Goal: Communication & Community: Connect with others

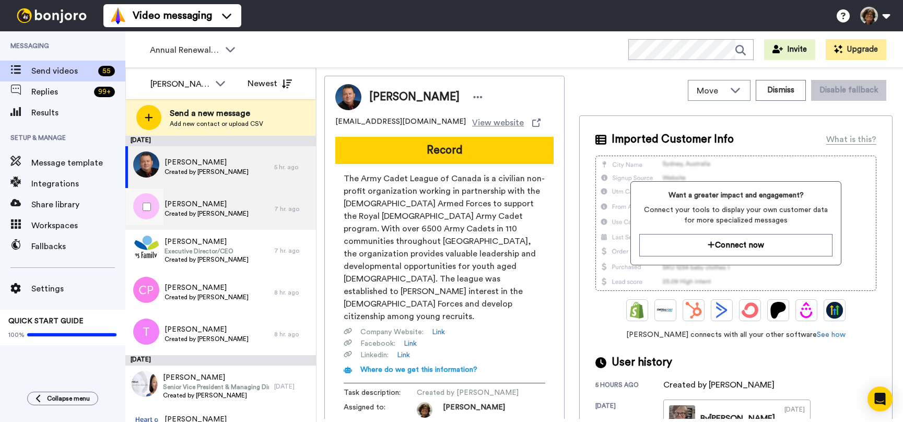
click at [220, 212] on span "Created by Miguel Espinal" at bounding box center [206, 213] width 84 height 8
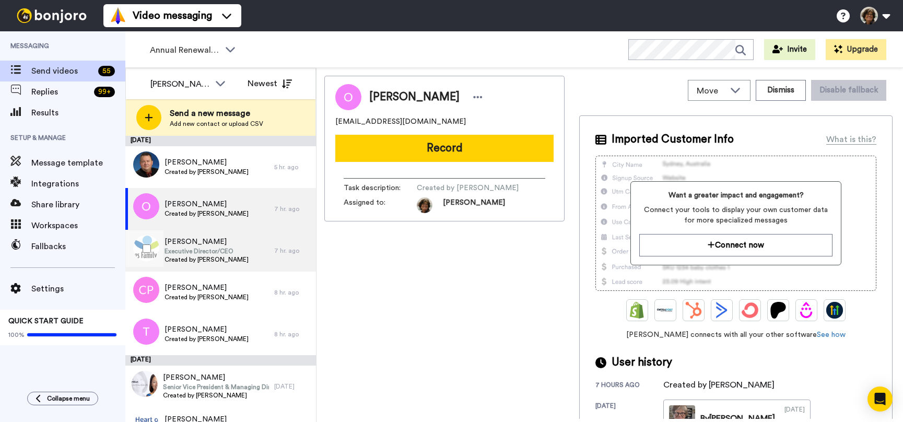
click at [216, 247] on span "Executive Director/CEO" at bounding box center [206, 251] width 84 height 8
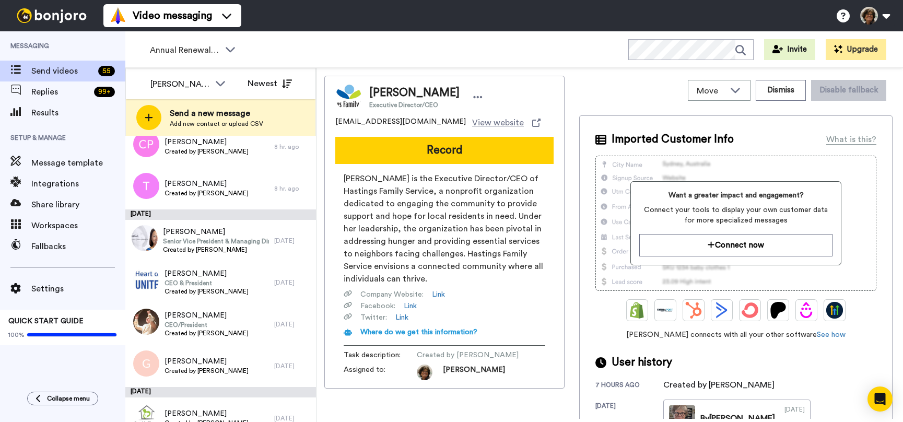
scroll to position [150, 0]
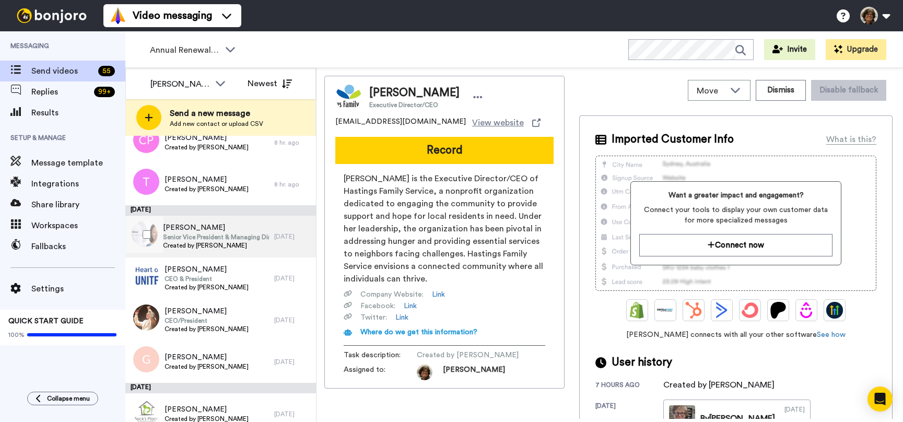
click at [206, 238] on span "Senior Vice President & Managing Director, EMEA and India" at bounding box center [216, 237] width 106 height 8
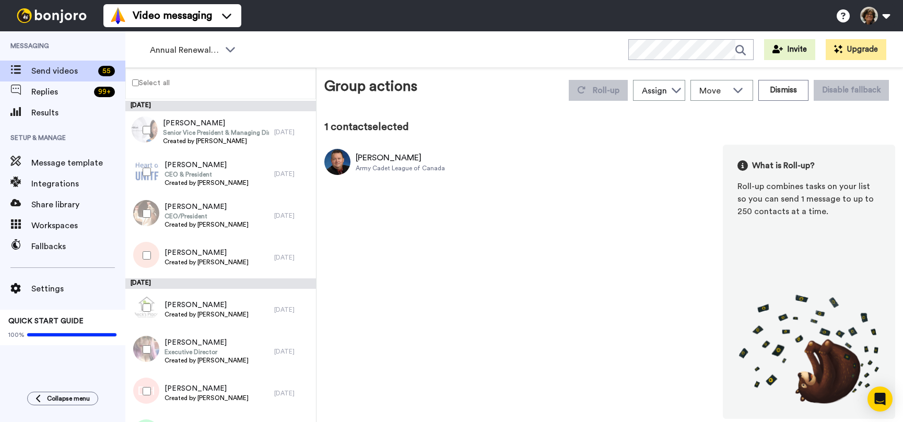
scroll to position [252, 0]
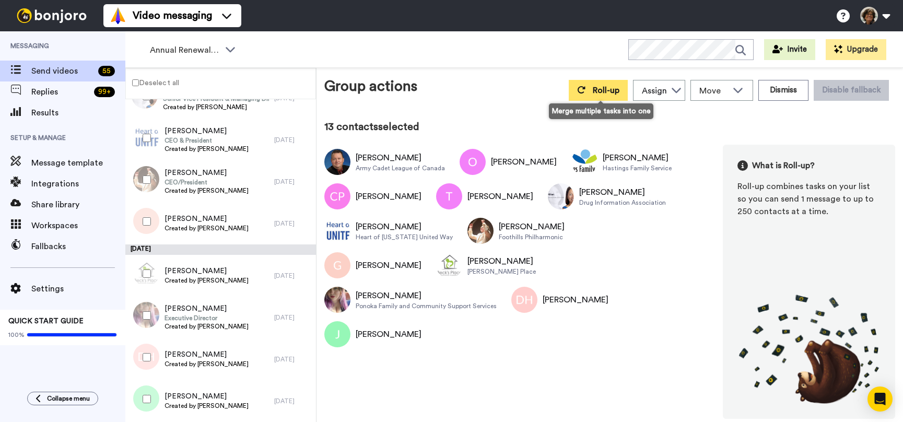
click at [610, 88] on span "Roll-up" at bounding box center [606, 90] width 27 height 8
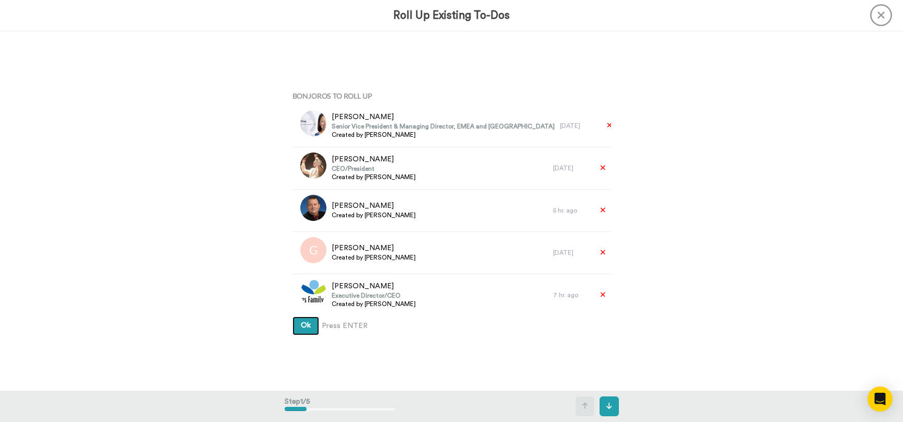
click at [292, 316] on button "Ok" at bounding box center [305, 325] width 27 height 19
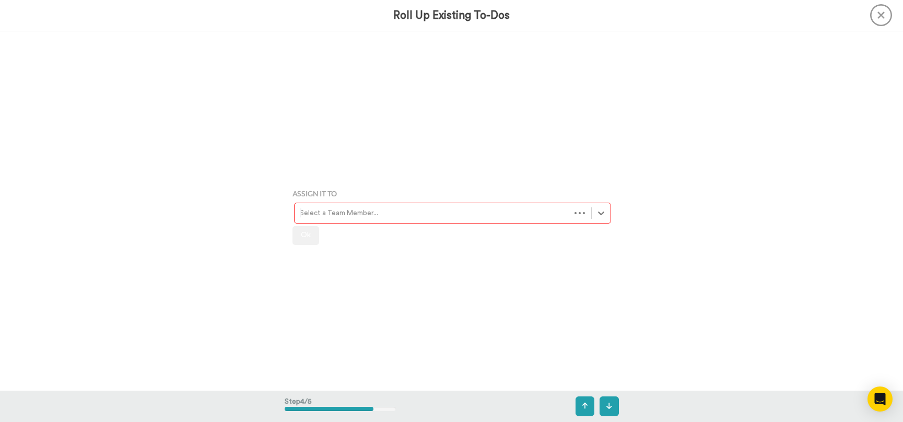
scroll to position [1079, 0]
click at [603, 205] on icon at bounding box center [601, 209] width 10 height 10
click at [612, 402] on button at bounding box center [608, 406] width 19 height 20
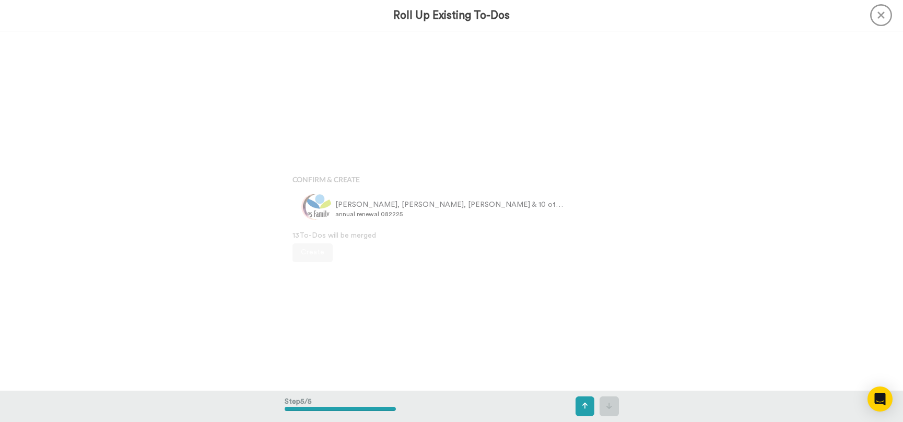
scroll to position [1438, 0]
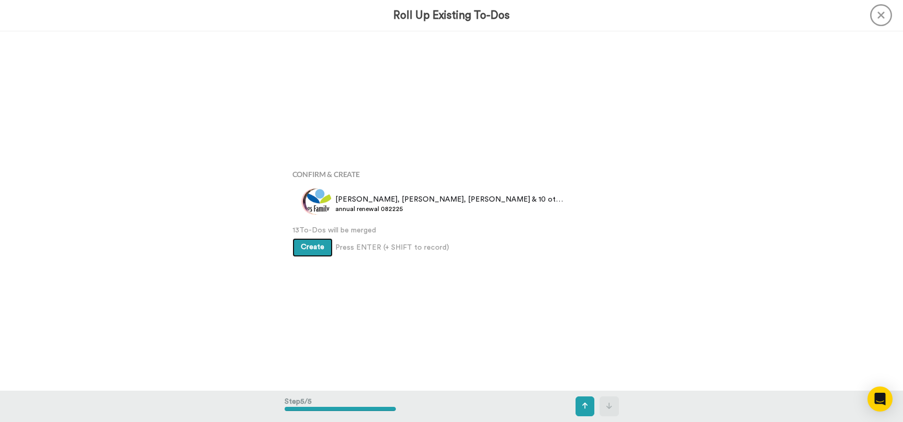
click at [313, 241] on button "Create" at bounding box center [312, 247] width 40 height 19
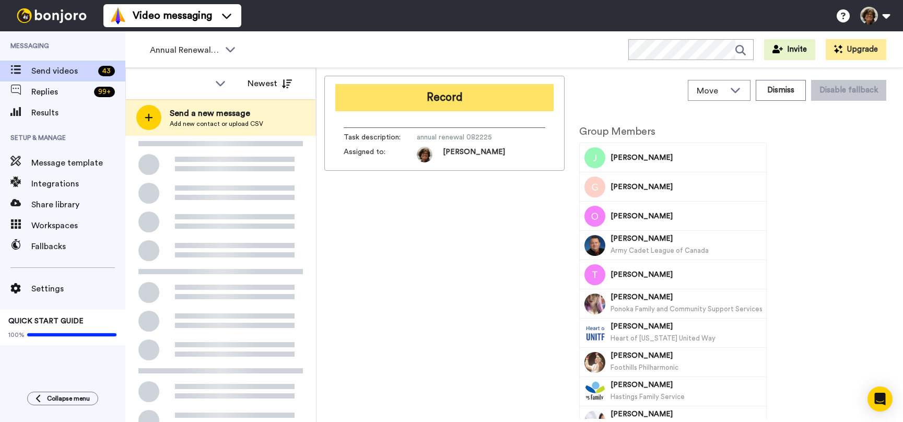
click at [456, 95] on button "Record" at bounding box center [444, 97] width 218 height 27
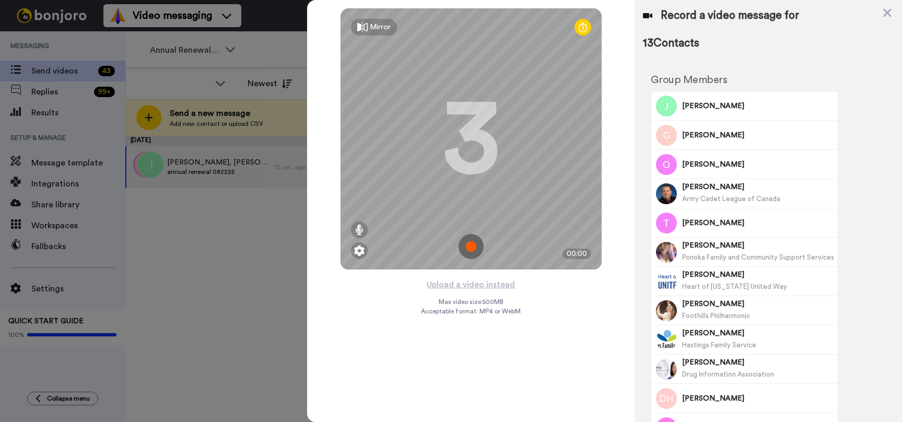
click at [376, 24] on div "Mirror" at bounding box center [380, 27] width 21 height 10
click at [499, 282] on button "Upload a video instead" at bounding box center [470, 285] width 94 height 14
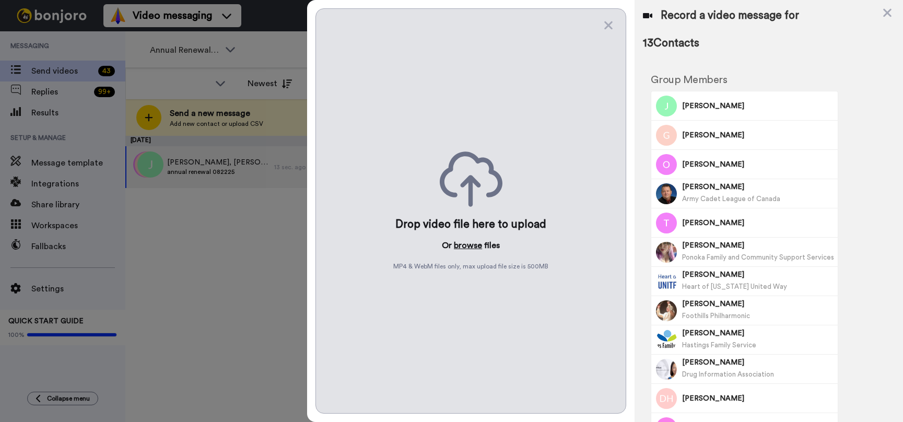
click at [466, 246] on button "browse" at bounding box center [468, 245] width 28 height 13
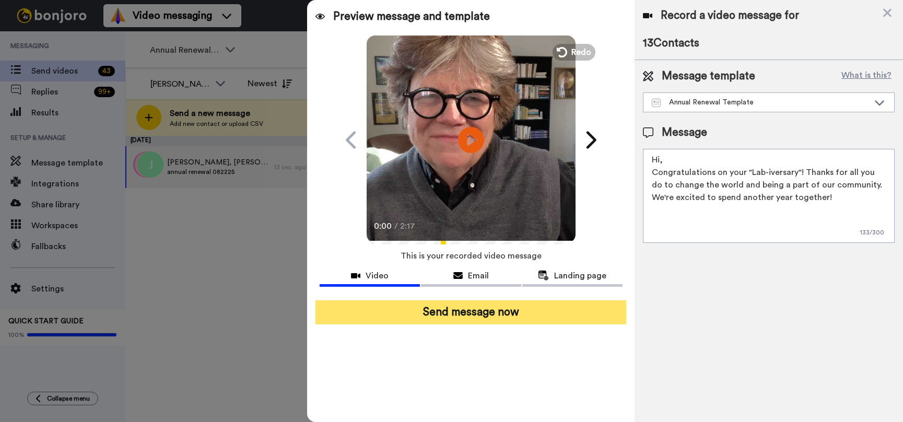
click at [466, 312] on button "Send message now" at bounding box center [470, 312] width 311 height 24
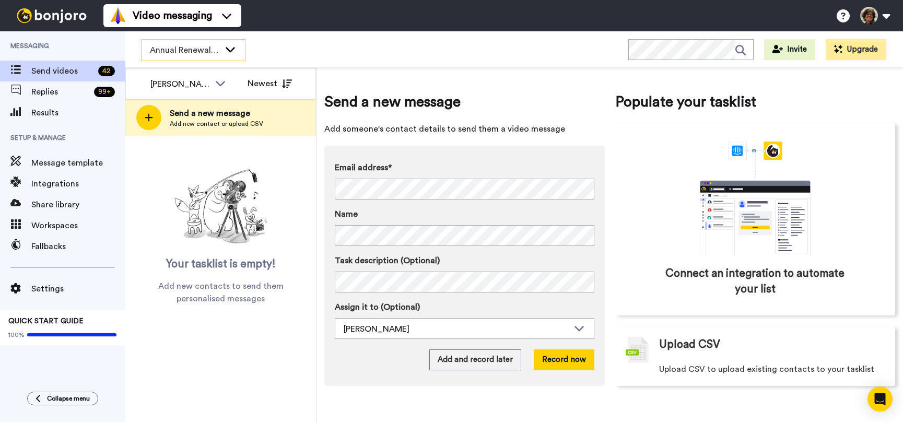
click at [229, 49] on icon at bounding box center [230, 49] width 13 height 10
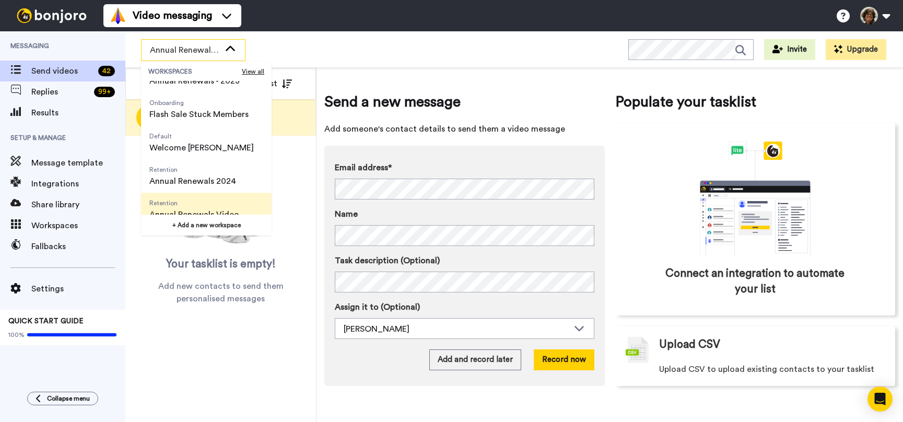
scroll to position [368, 0]
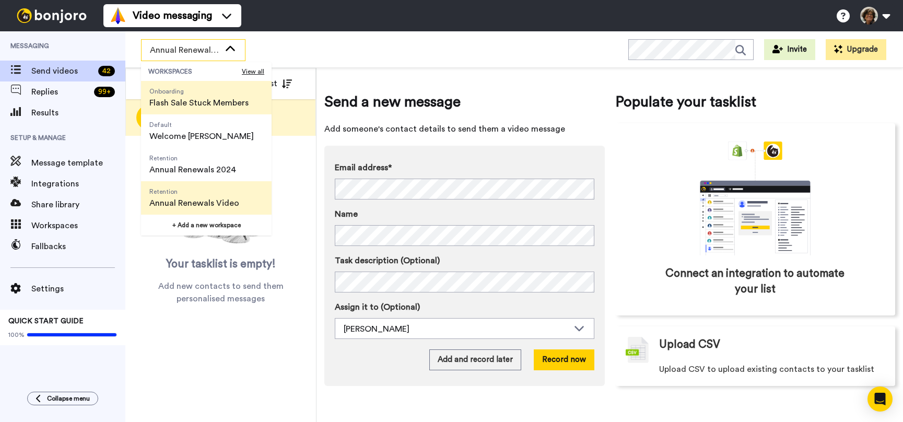
click at [213, 105] on span "Flash Sale Stuck Members" at bounding box center [198, 103] width 99 height 13
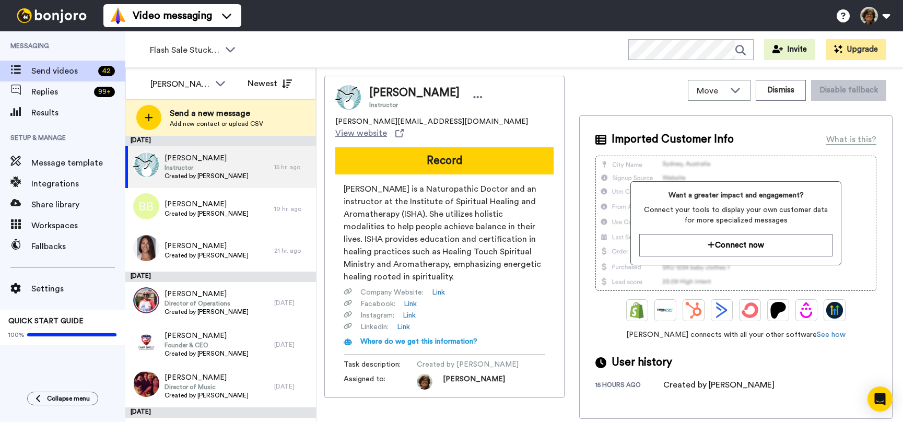
click at [149, 172] on img at bounding box center [146, 164] width 26 height 26
click at [147, 163] on img at bounding box center [146, 164] width 26 height 26
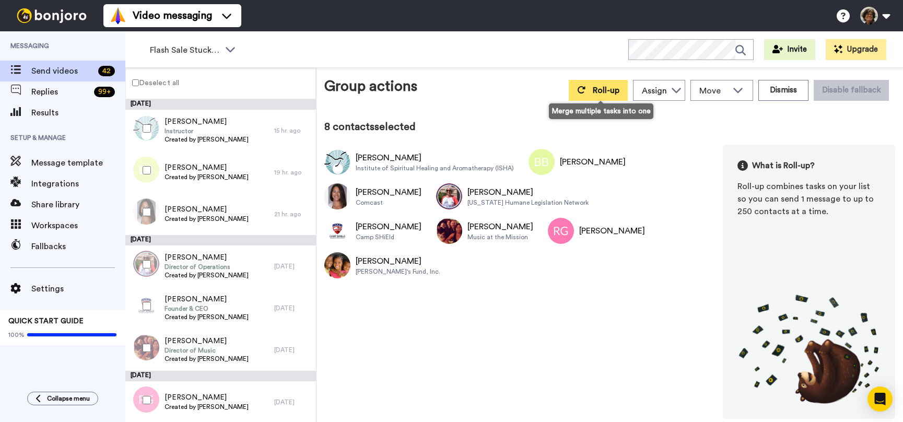
click at [604, 89] on span "Roll-up" at bounding box center [606, 90] width 27 height 8
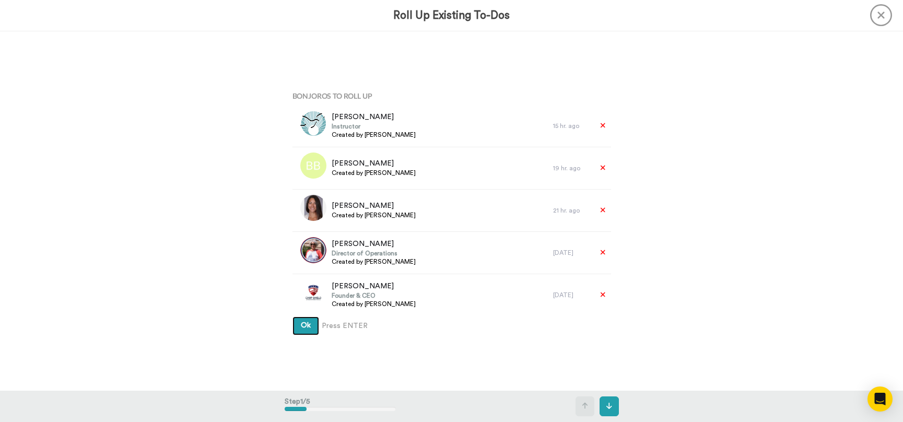
click at [292, 316] on button "Ok" at bounding box center [305, 325] width 27 height 19
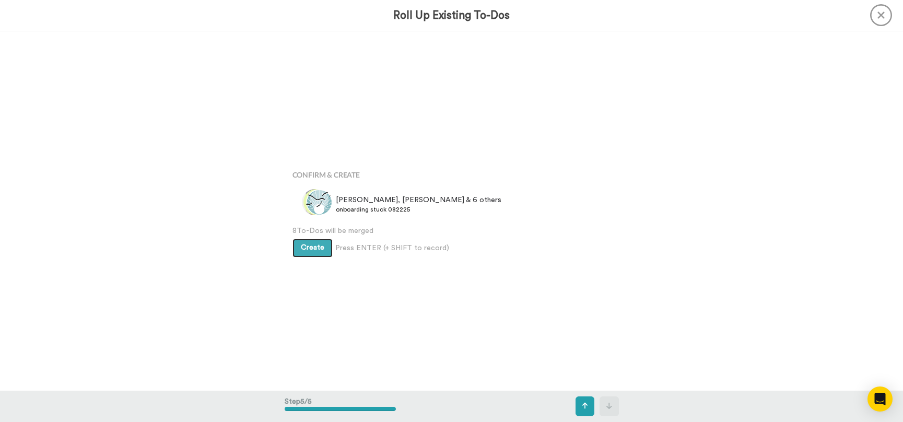
scroll to position [1438, 0]
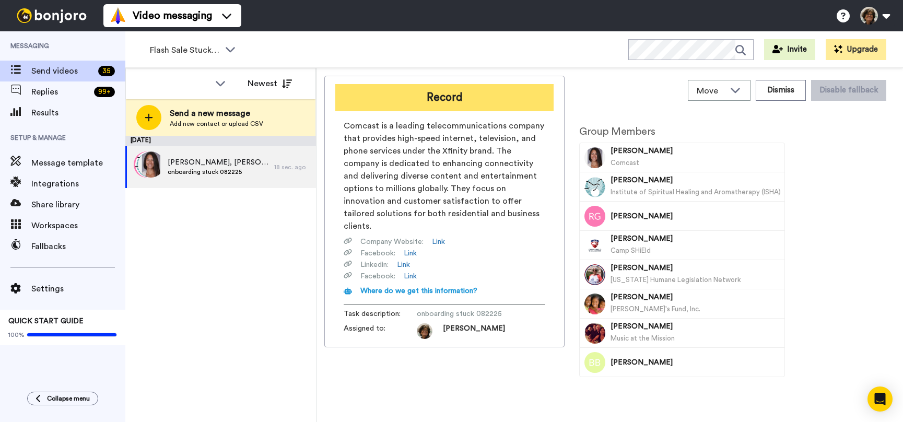
click at [451, 92] on button "Record" at bounding box center [444, 97] width 218 height 27
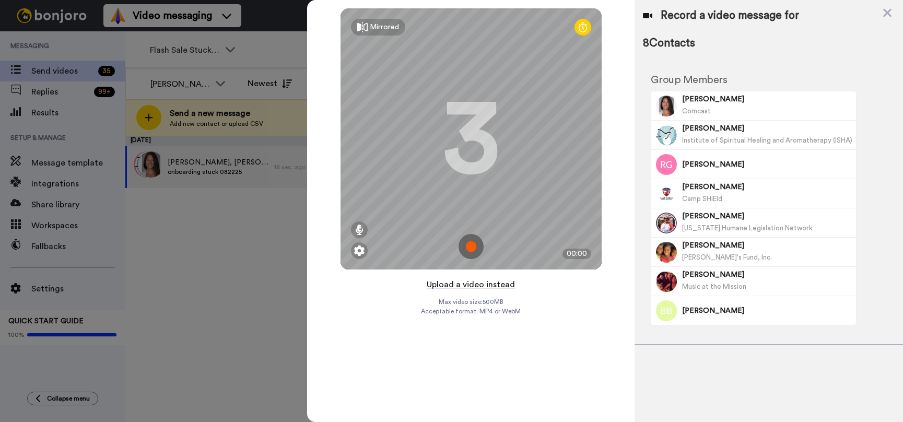
click at [452, 285] on button "Upload a video instead" at bounding box center [470, 285] width 94 height 14
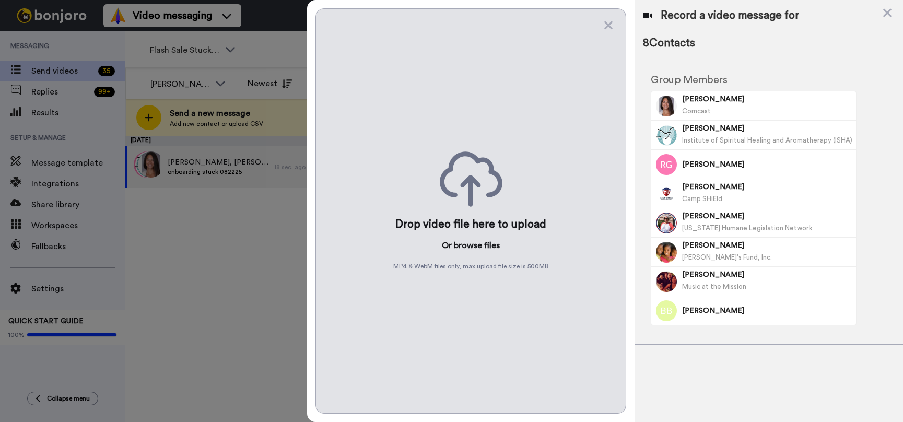
click at [472, 245] on button "browse" at bounding box center [468, 245] width 28 height 13
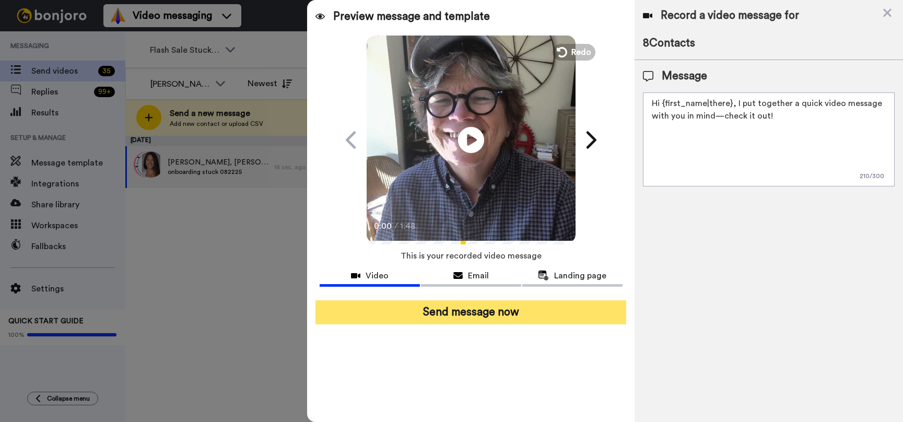
click at [489, 312] on button "Send message now" at bounding box center [470, 312] width 311 height 24
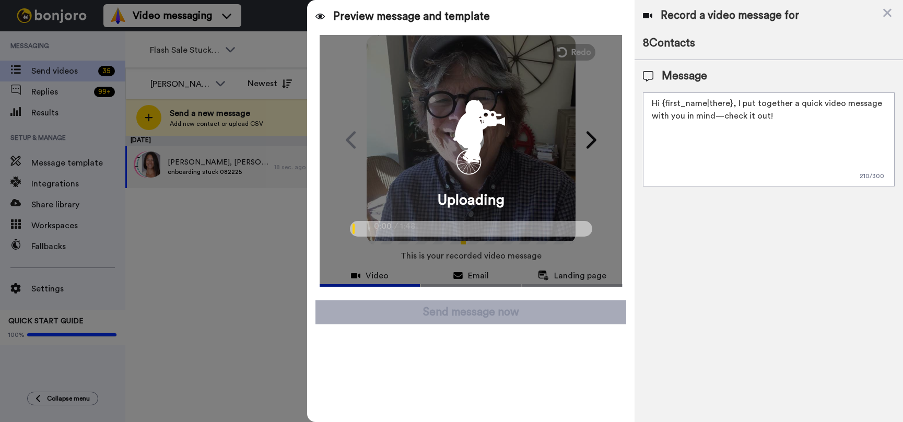
type textarea "Hi, Thanks for joining our community! I just wanted to send a quick welcome and…"
